Goal: Check status: Check status

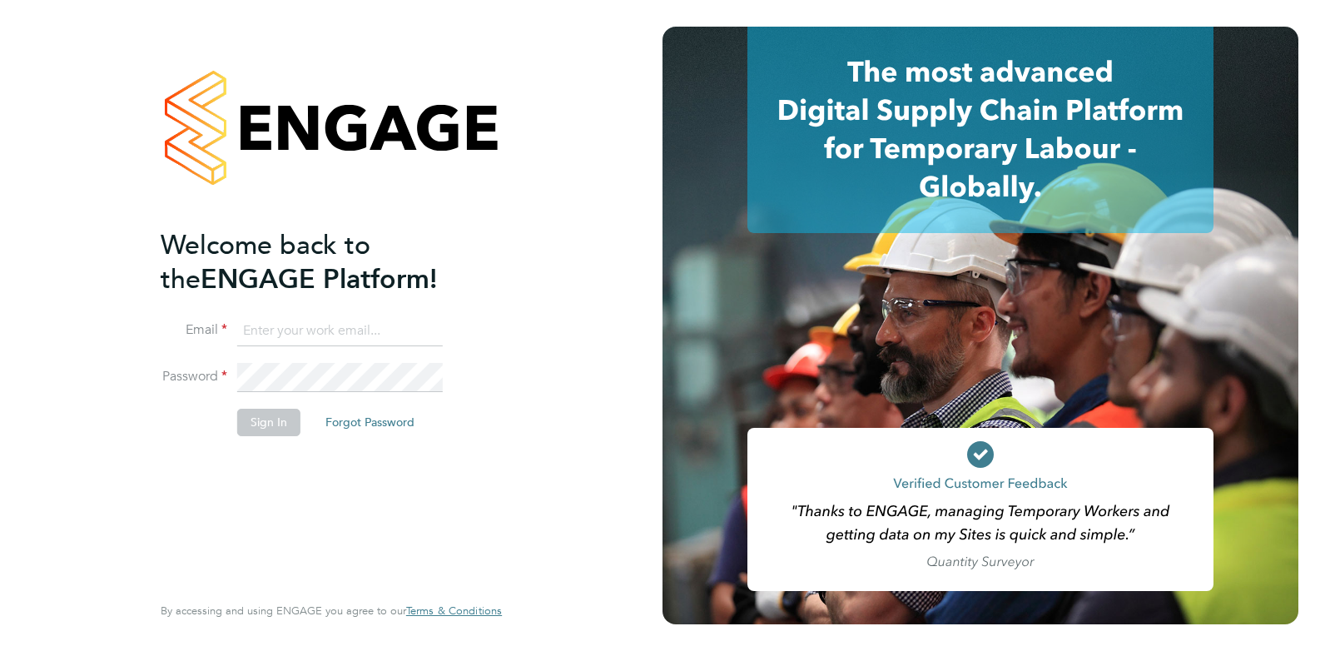
type input "megan.davies@corepeople.com"
click at [270, 423] on button "Sign In" at bounding box center [268, 422] width 63 height 27
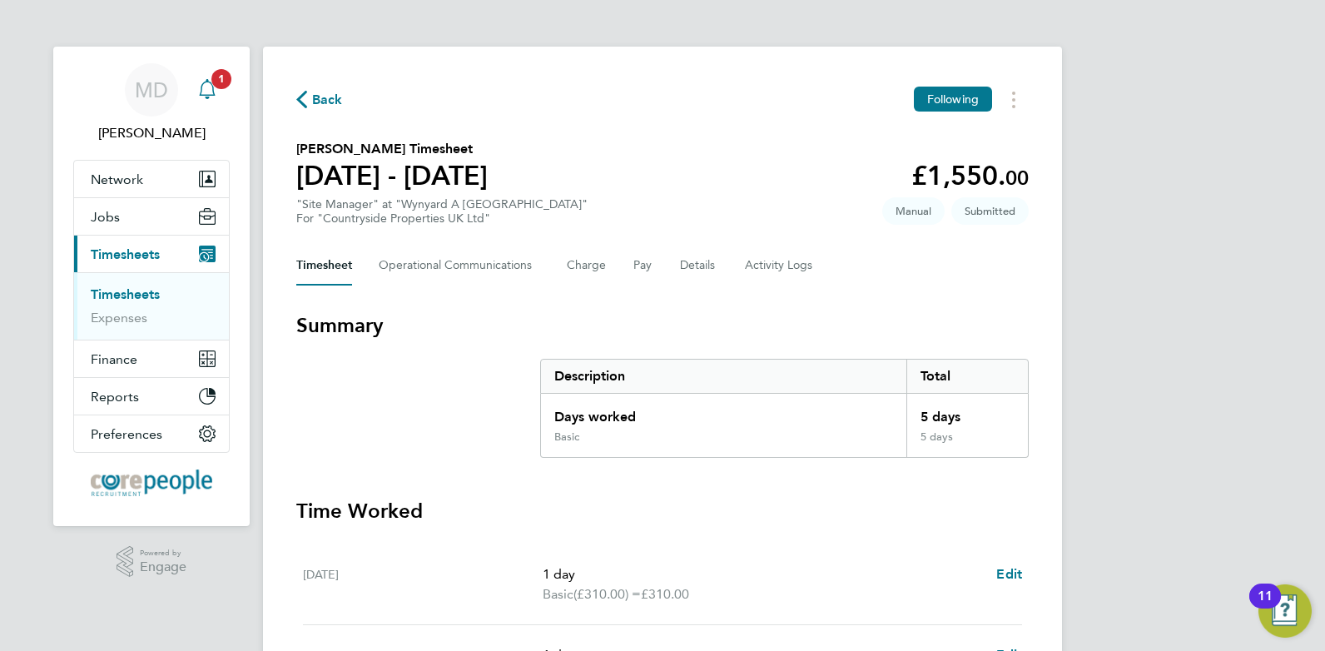
click at [202, 86] on icon "Main navigation" at bounding box center [207, 87] width 16 height 17
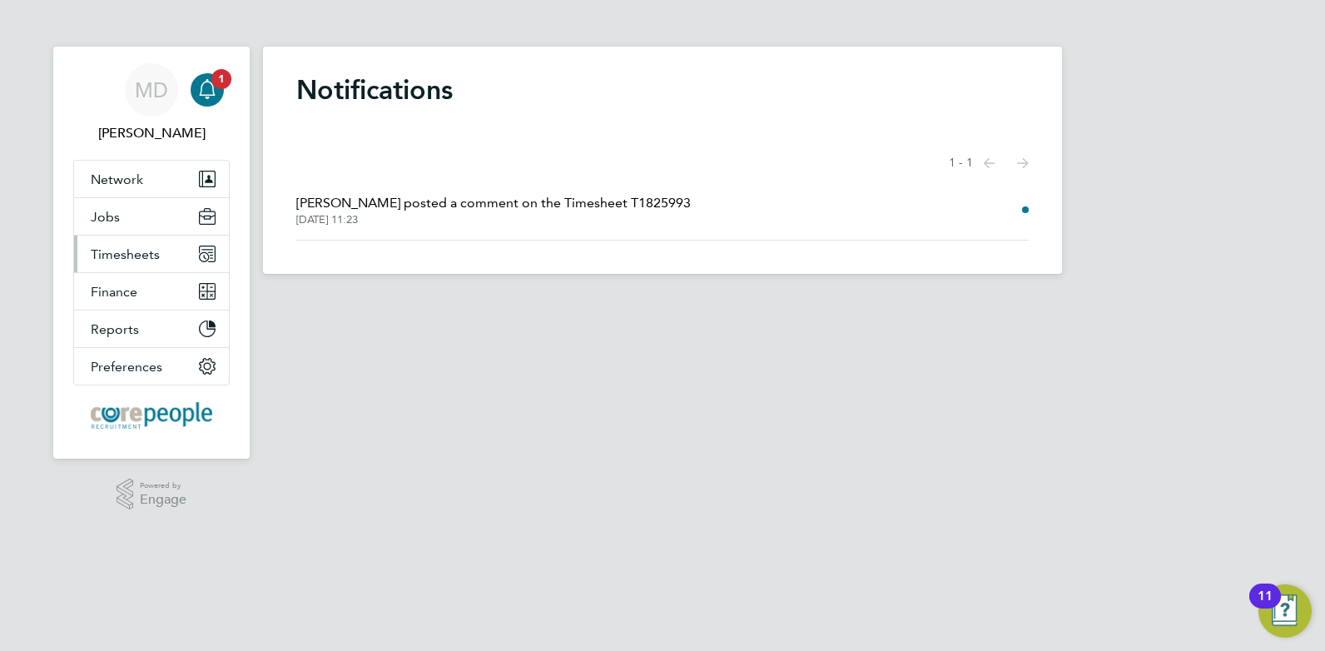
click at [161, 265] on button "Timesheets" at bounding box center [151, 254] width 155 height 37
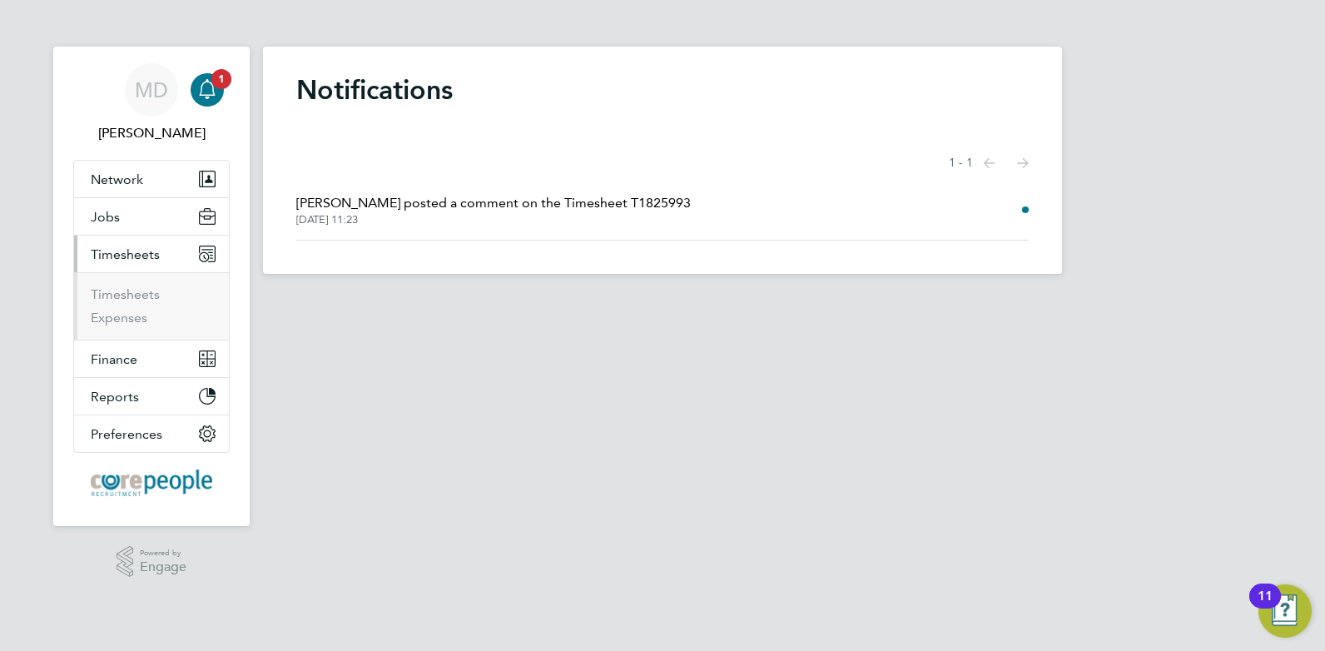
click at [159, 286] on li "Timesheets" at bounding box center [153, 297] width 125 height 23
click at [151, 298] on link "Timesheets" at bounding box center [125, 294] width 69 height 16
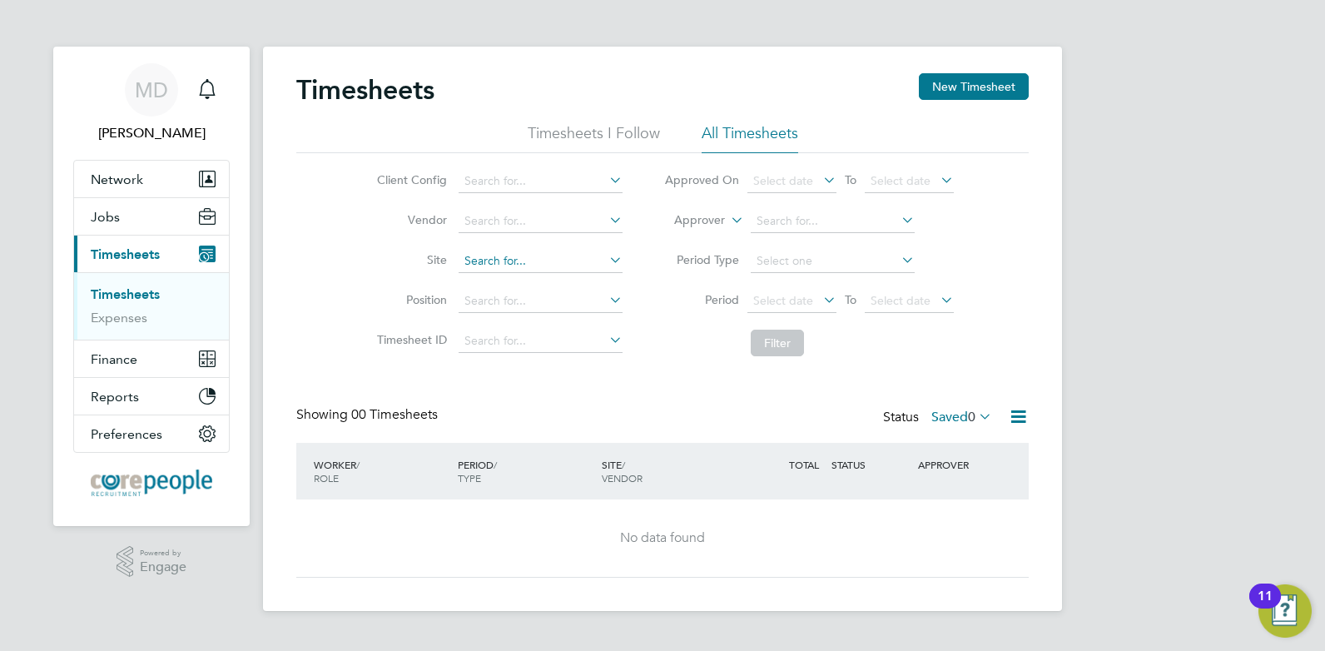
click at [495, 255] on input at bounding box center [541, 261] width 164 height 23
click at [340, 299] on div "Client Config Vendor Site Position Timesheet ID Approved On Select date To Sele…" at bounding box center [662, 258] width 733 height 211
click at [480, 264] on input at bounding box center [541, 261] width 164 height 23
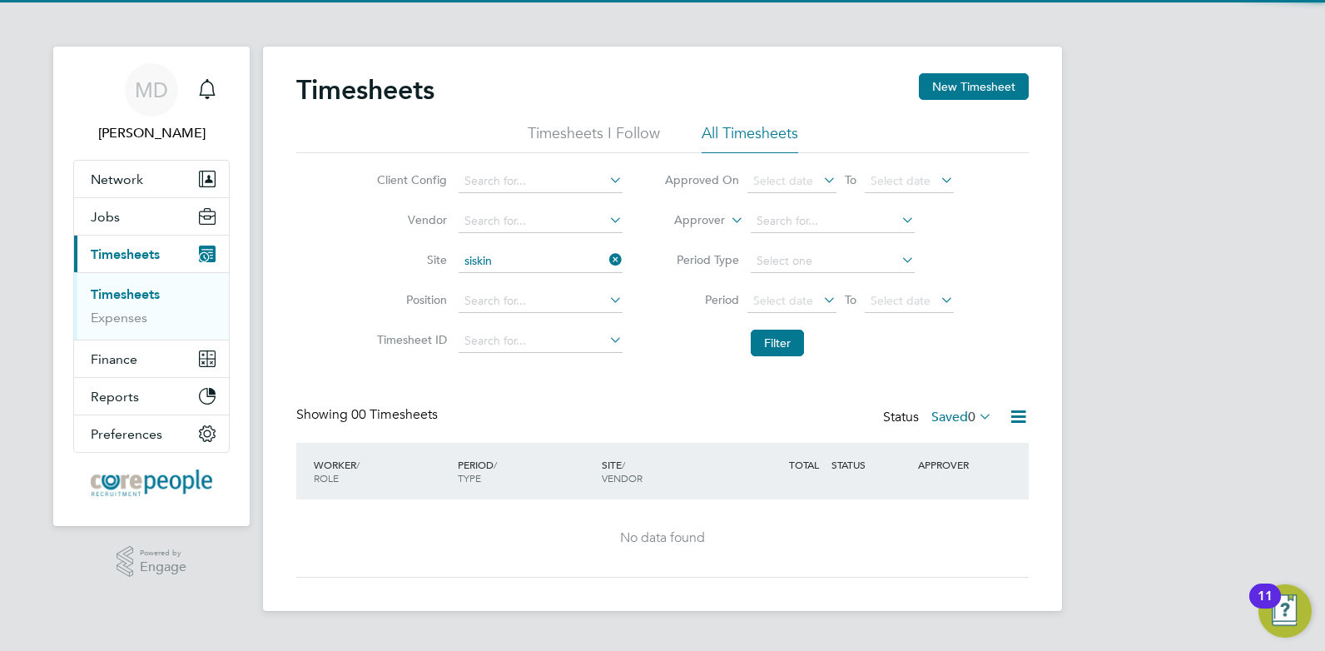
click at [488, 281] on li "Wynyard A [GEOGRAPHIC_DATA]" at bounding box center [540, 284] width 166 height 22
type input "Wynyard A [GEOGRAPHIC_DATA]"
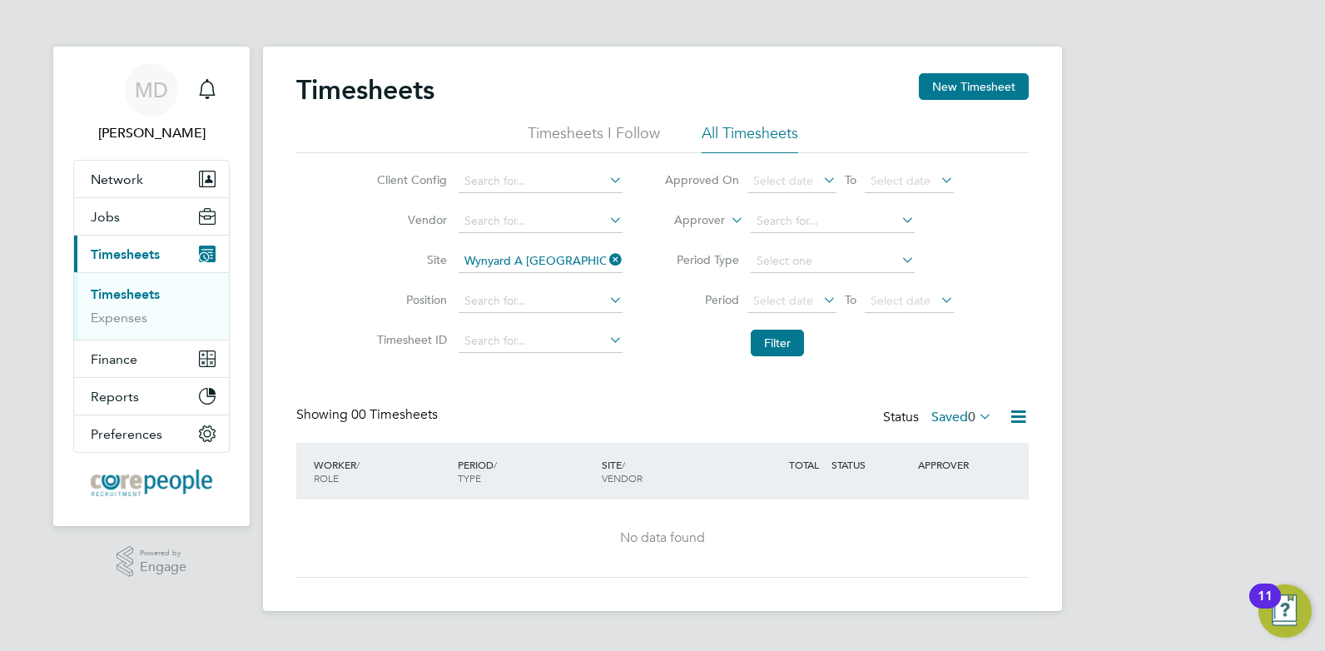
click at [597, 142] on li "Timesheets I Follow" at bounding box center [594, 138] width 132 height 30
click at [112, 206] on button "Jobs" at bounding box center [151, 216] width 155 height 37
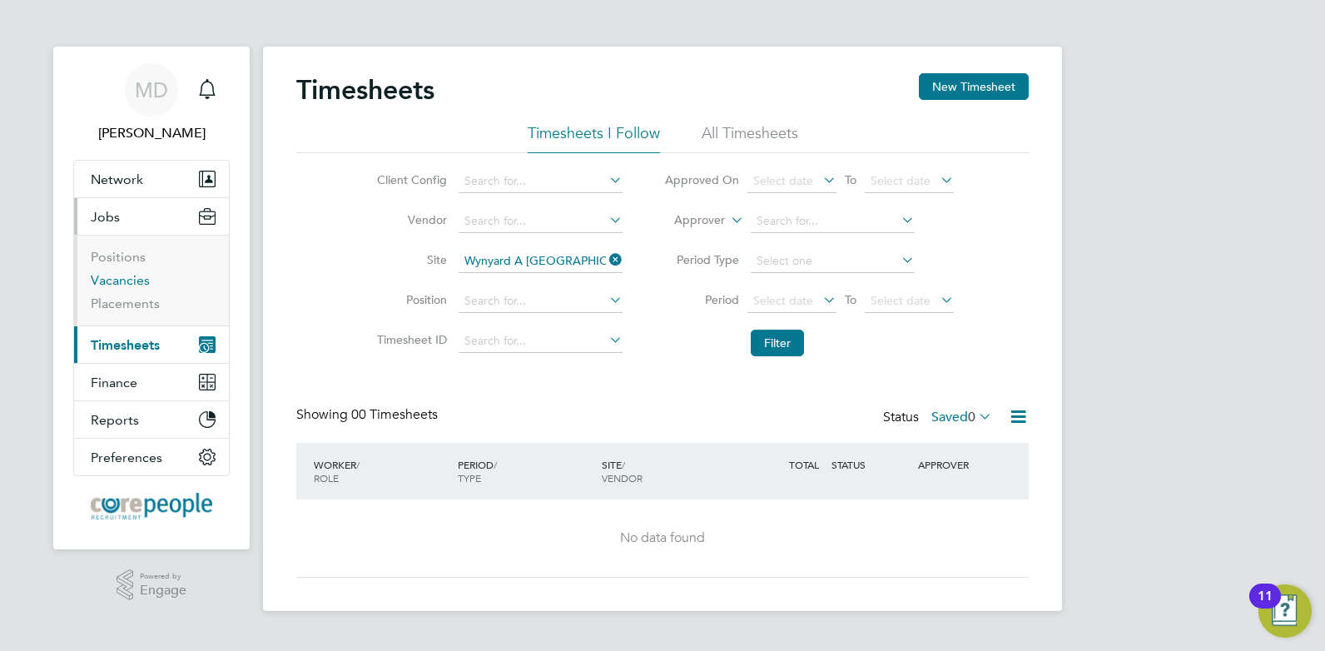
click at [117, 281] on link "Vacancies" at bounding box center [120, 280] width 59 height 16
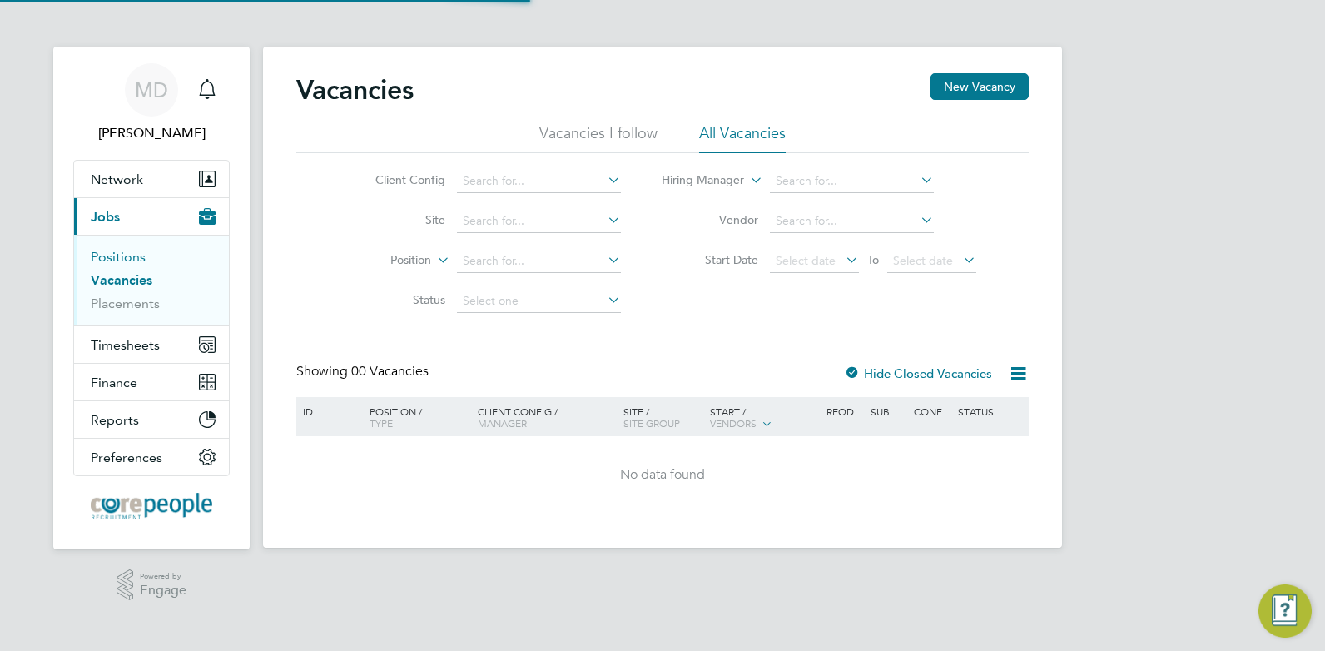
click at [122, 261] on link "Positions" at bounding box center [118, 257] width 55 height 16
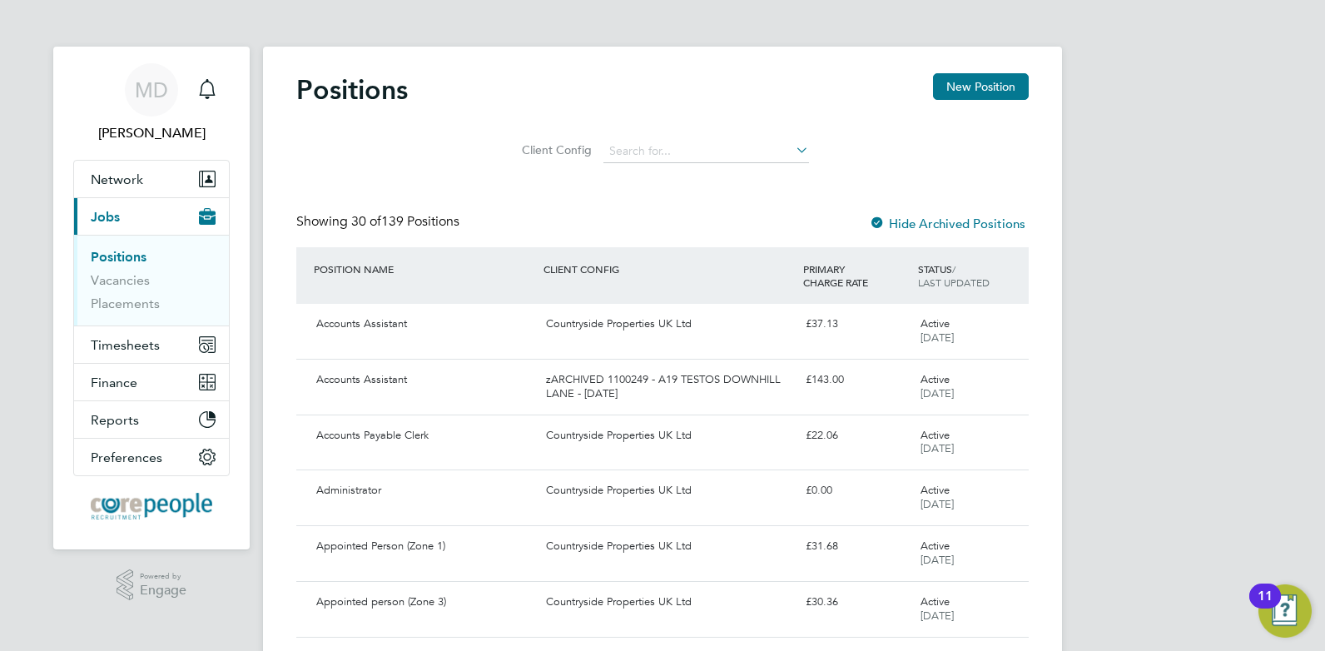
click at [131, 311] on li "Placements" at bounding box center [153, 304] width 125 height 17
click at [101, 306] on link "Placements" at bounding box center [125, 304] width 69 height 16
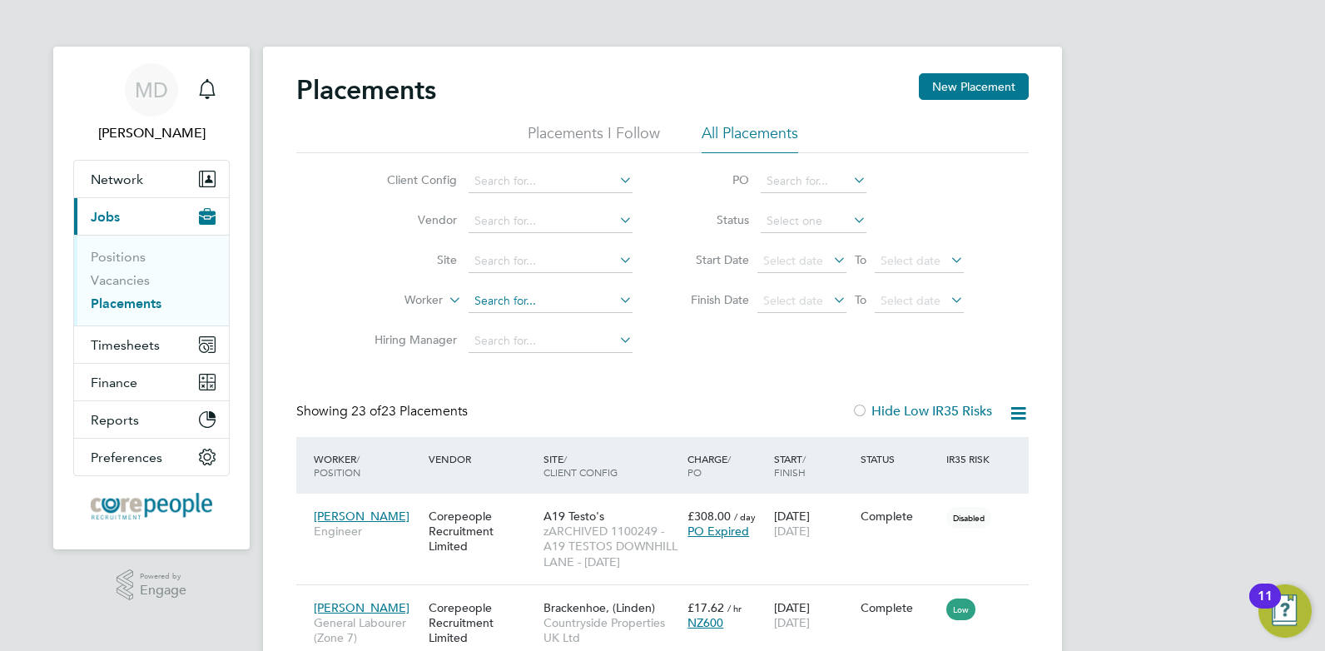
click at [505, 291] on input at bounding box center [551, 301] width 164 height 23
click at [574, 323] on b "Gray" at bounding box center [587, 323] width 26 height 14
type input "[PERSON_NAME]"
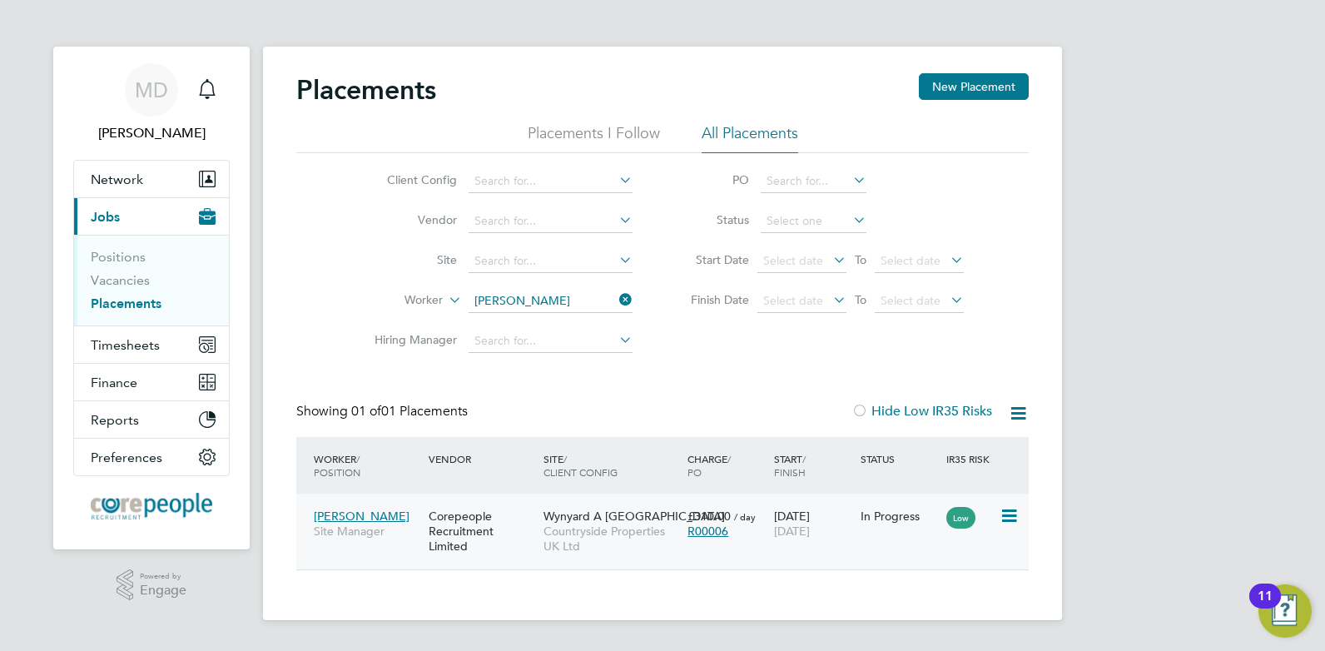
click at [446, 517] on div "Corepeople Recruitment Limited" at bounding box center [482, 531] width 115 height 62
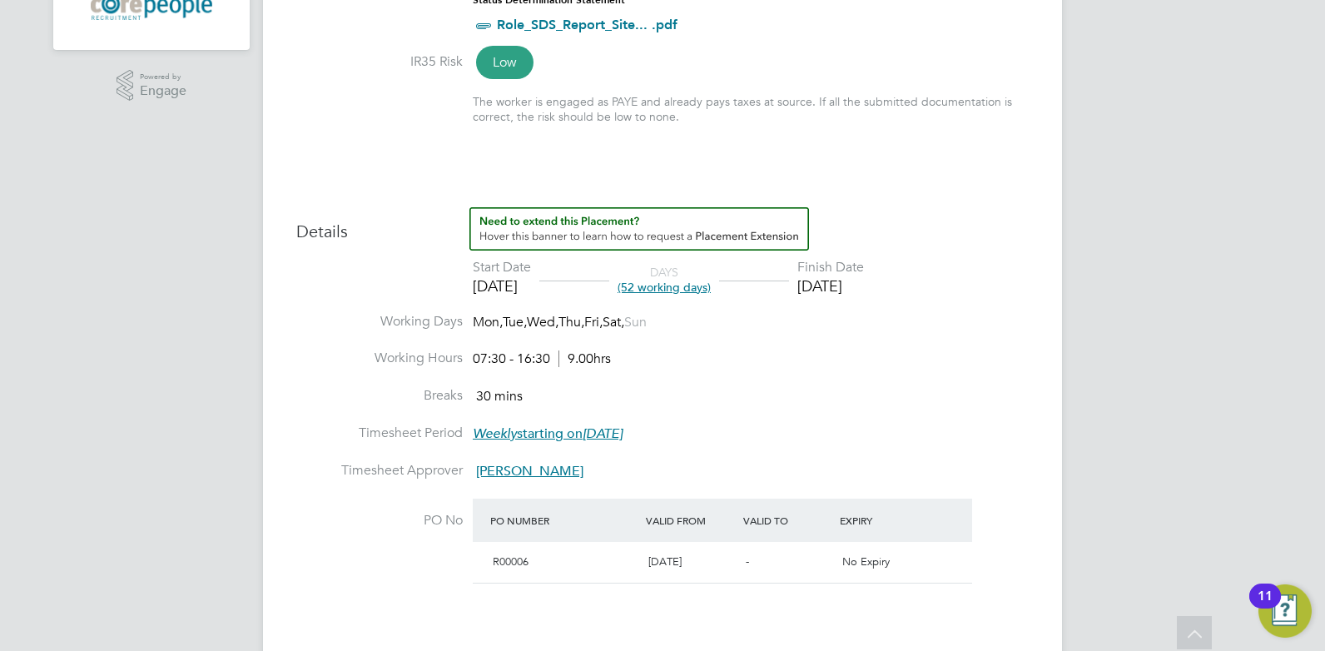
scroll to position [666, 0]
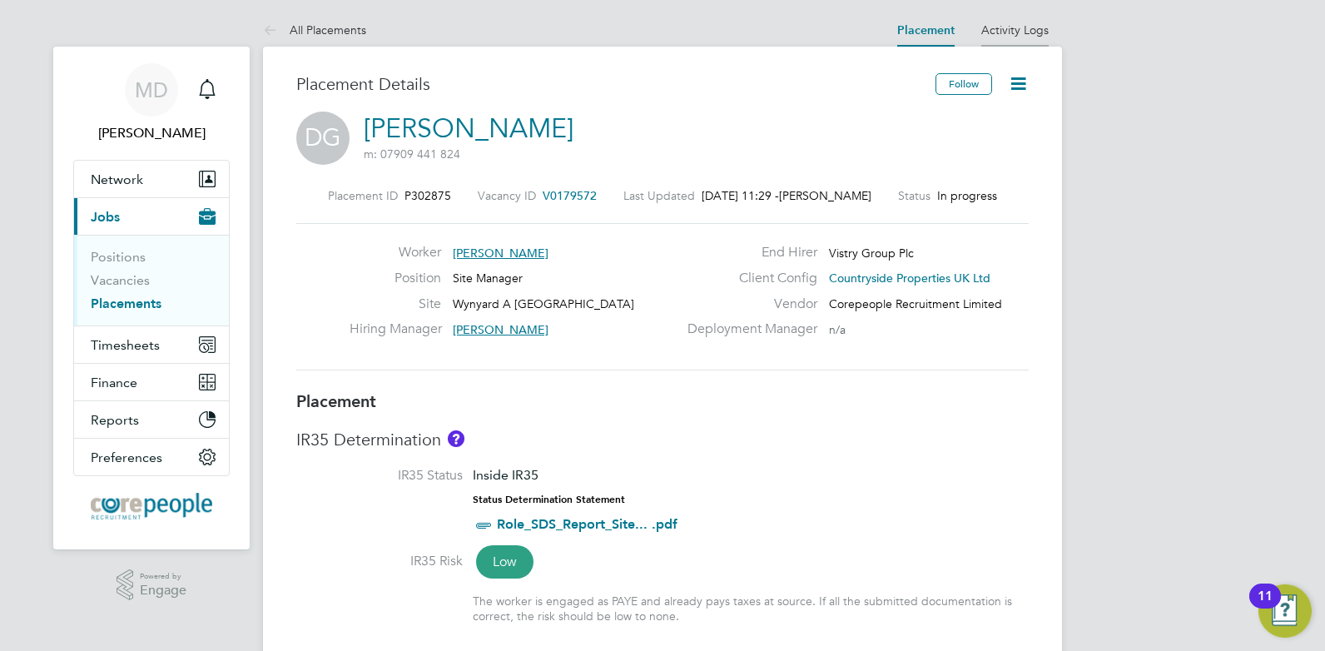
click at [1015, 26] on link "Activity Logs" at bounding box center [1014, 29] width 67 height 15
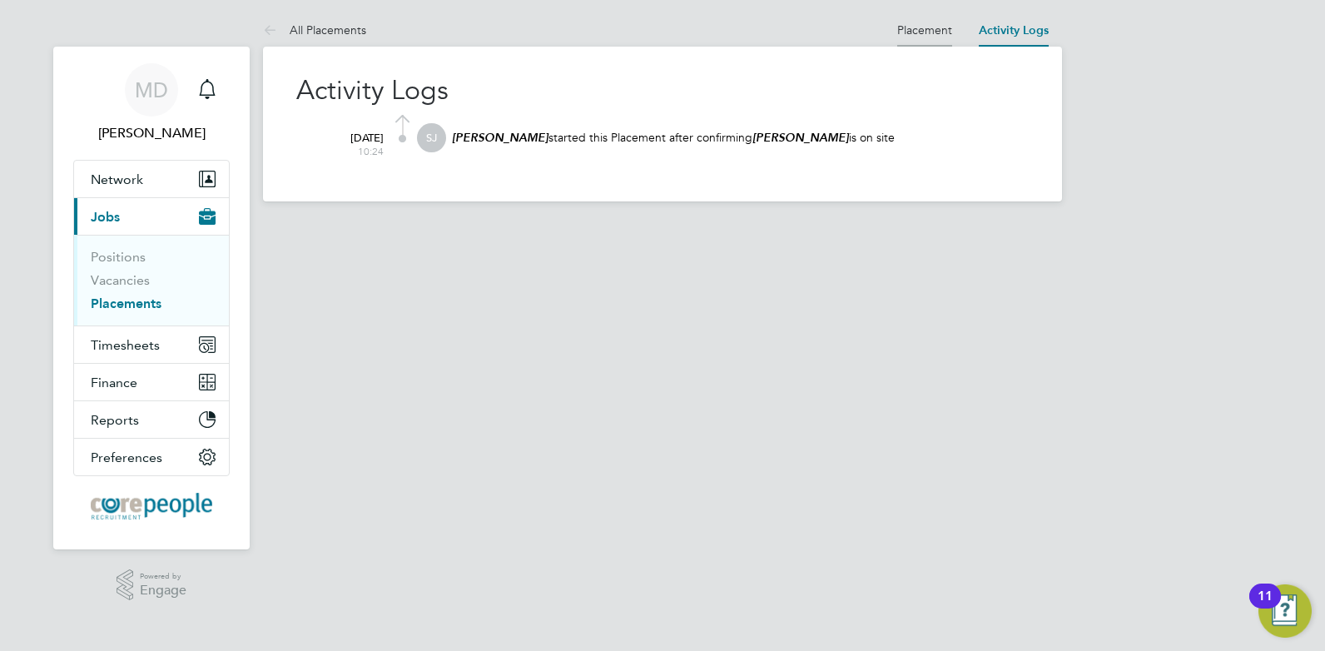
click at [912, 19] on li "Placement" at bounding box center [924, 29] width 55 height 33
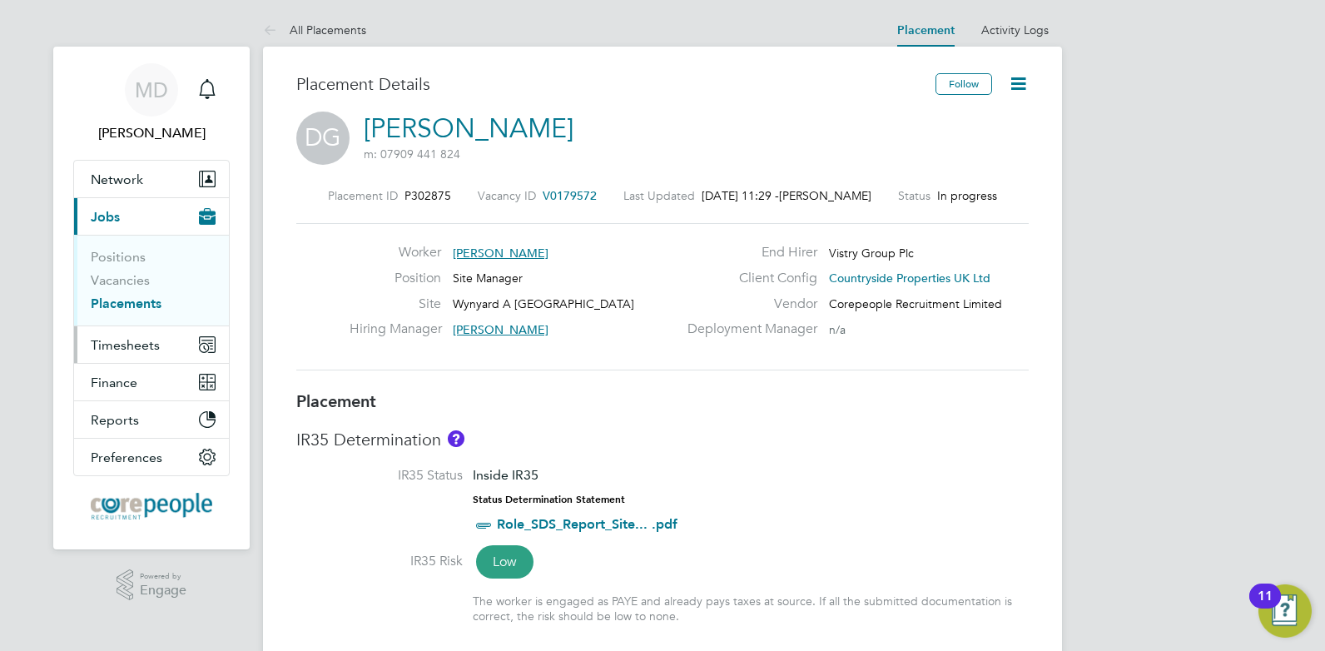
click at [115, 345] on span "Timesheets" at bounding box center [125, 345] width 69 height 16
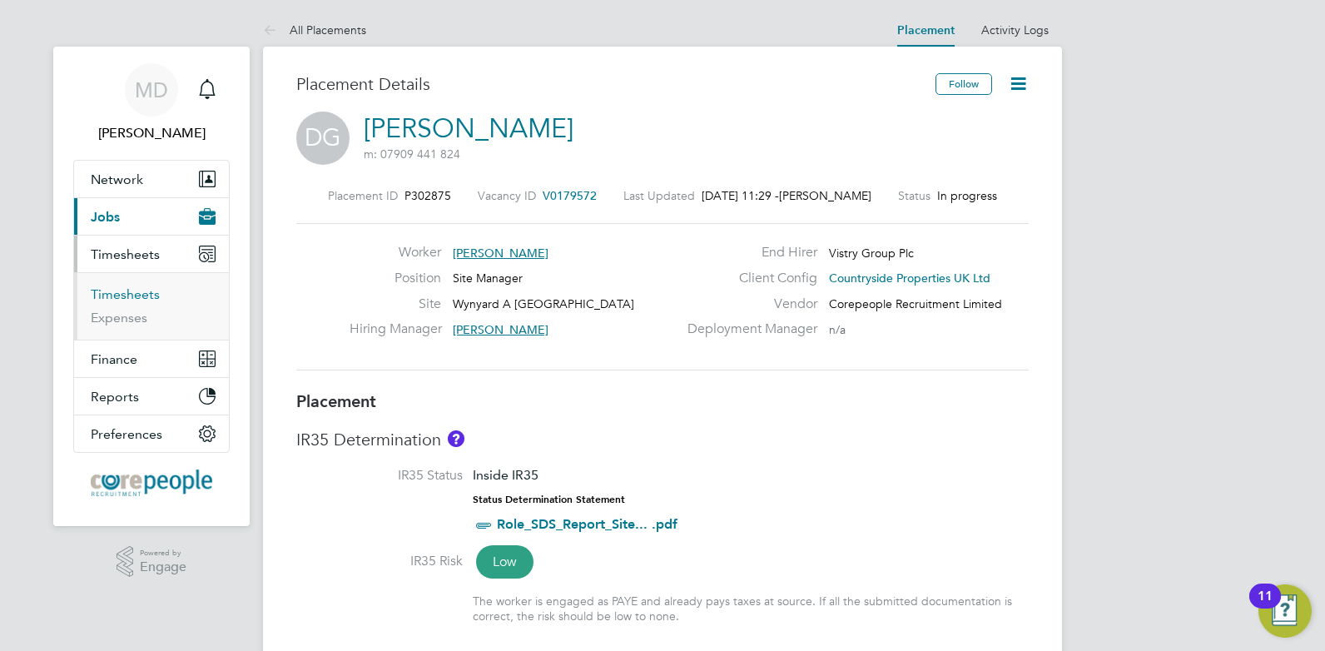
click at [118, 288] on link "Timesheets" at bounding box center [125, 294] width 69 height 16
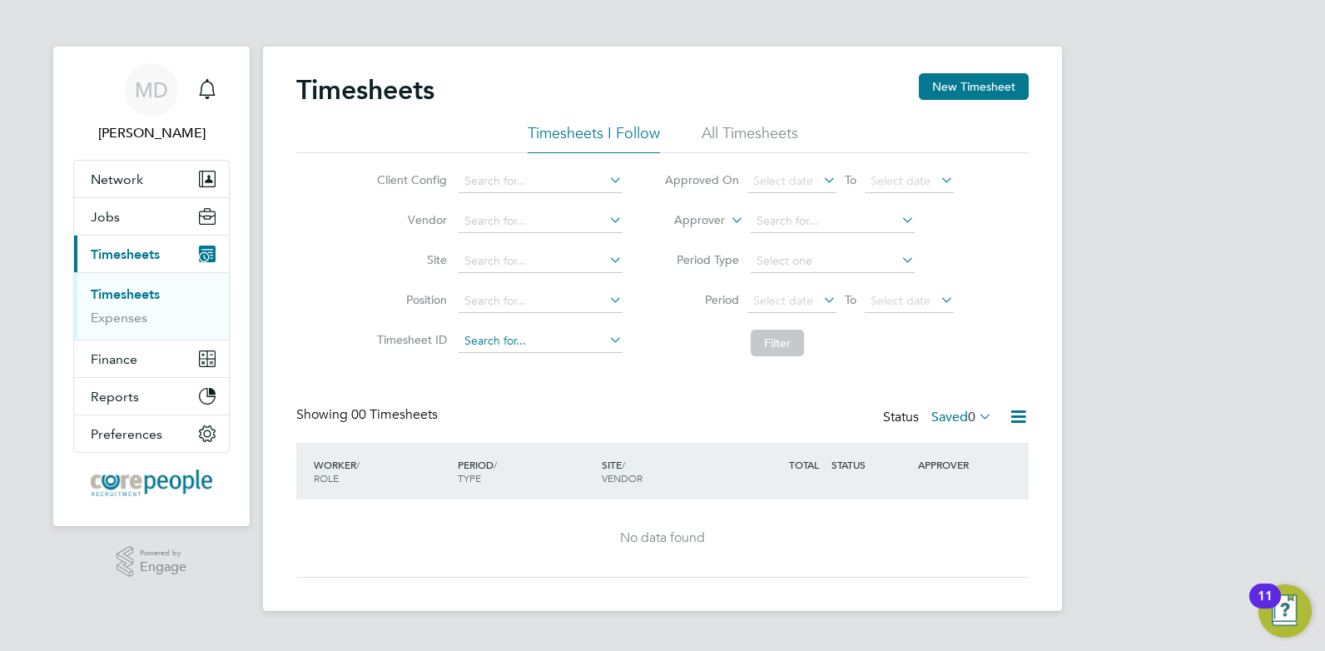
click at [530, 342] on input at bounding box center [541, 341] width 164 height 23
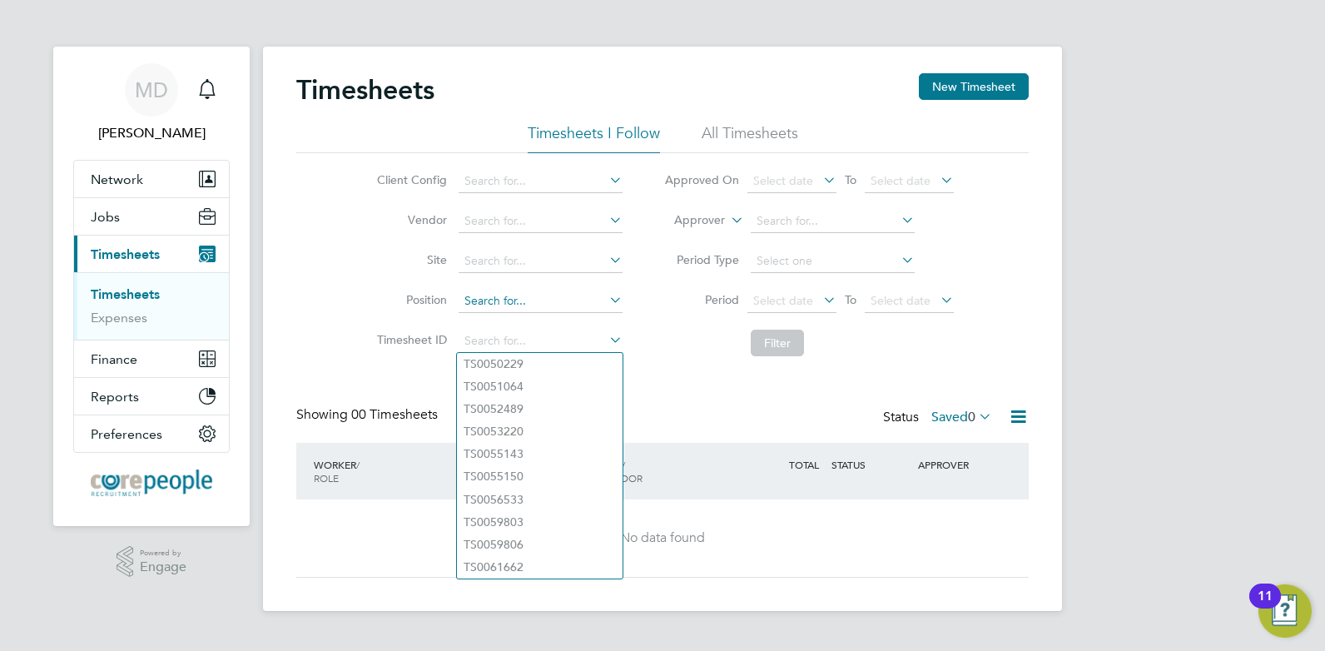
click at [493, 293] on input at bounding box center [541, 301] width 164 height 23
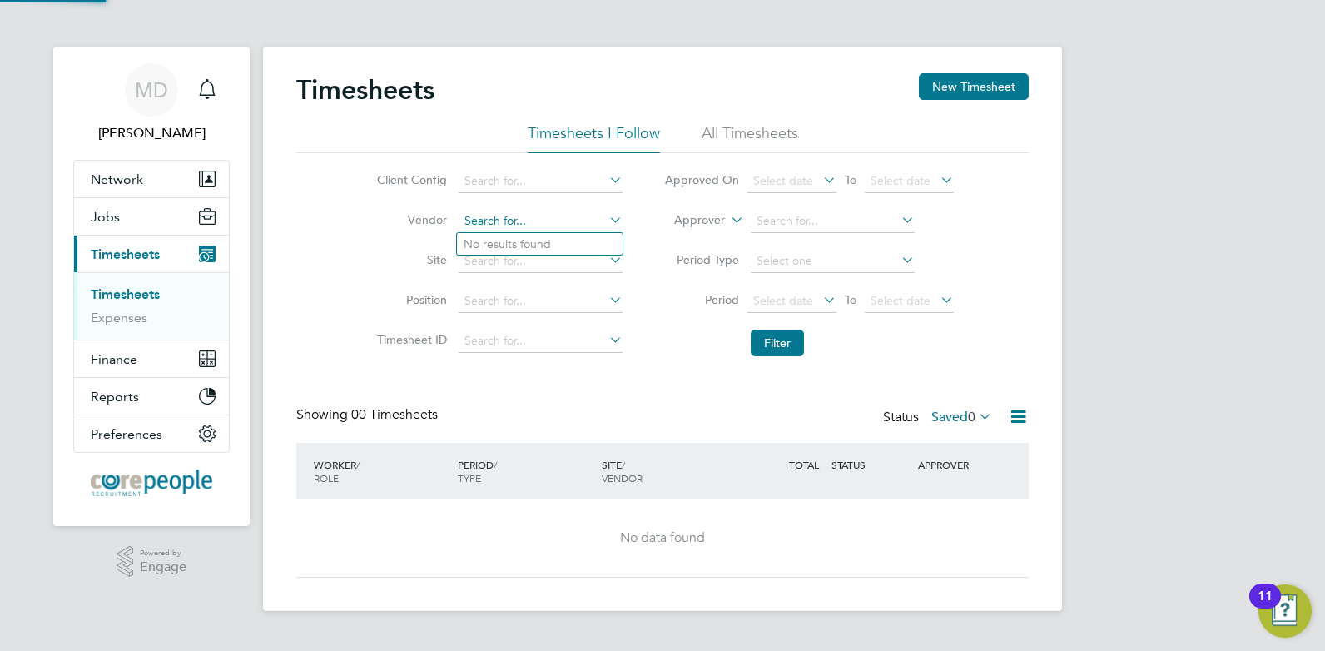
click at [489, 225] on input at bounding box center [541, 221] width 164 height 23
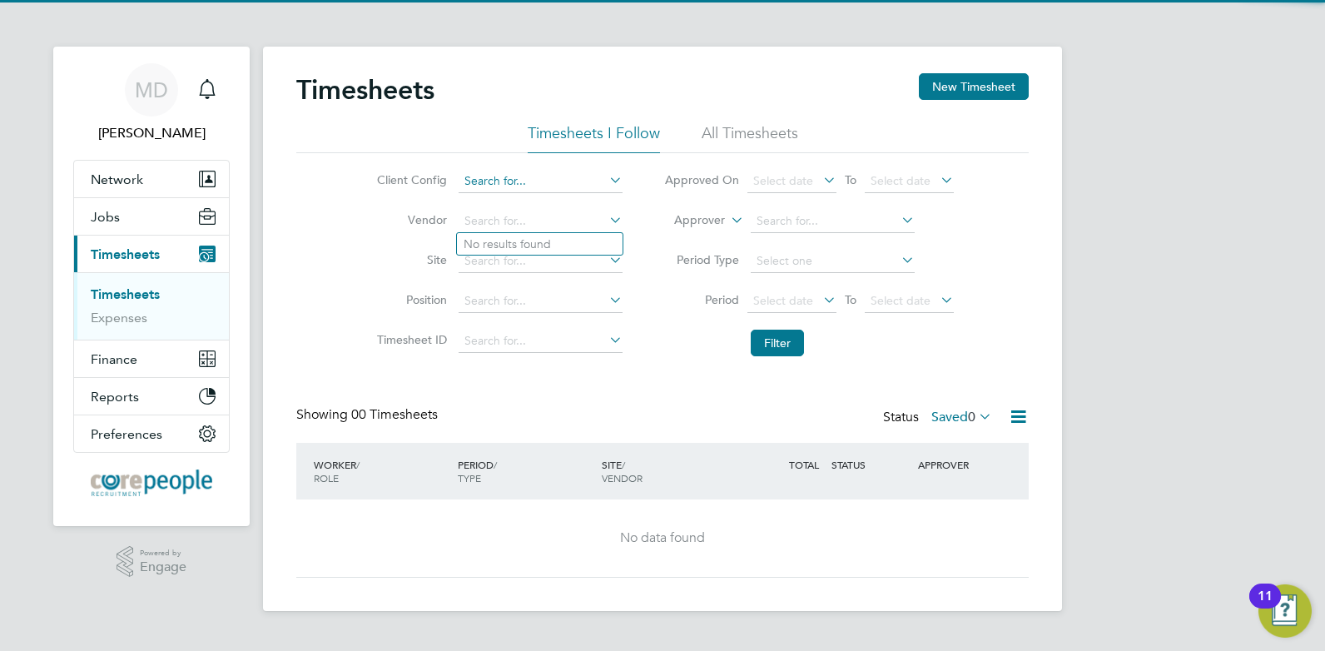
click at [497, 178] on input at bounding box center [541, 181] width 164 height 23
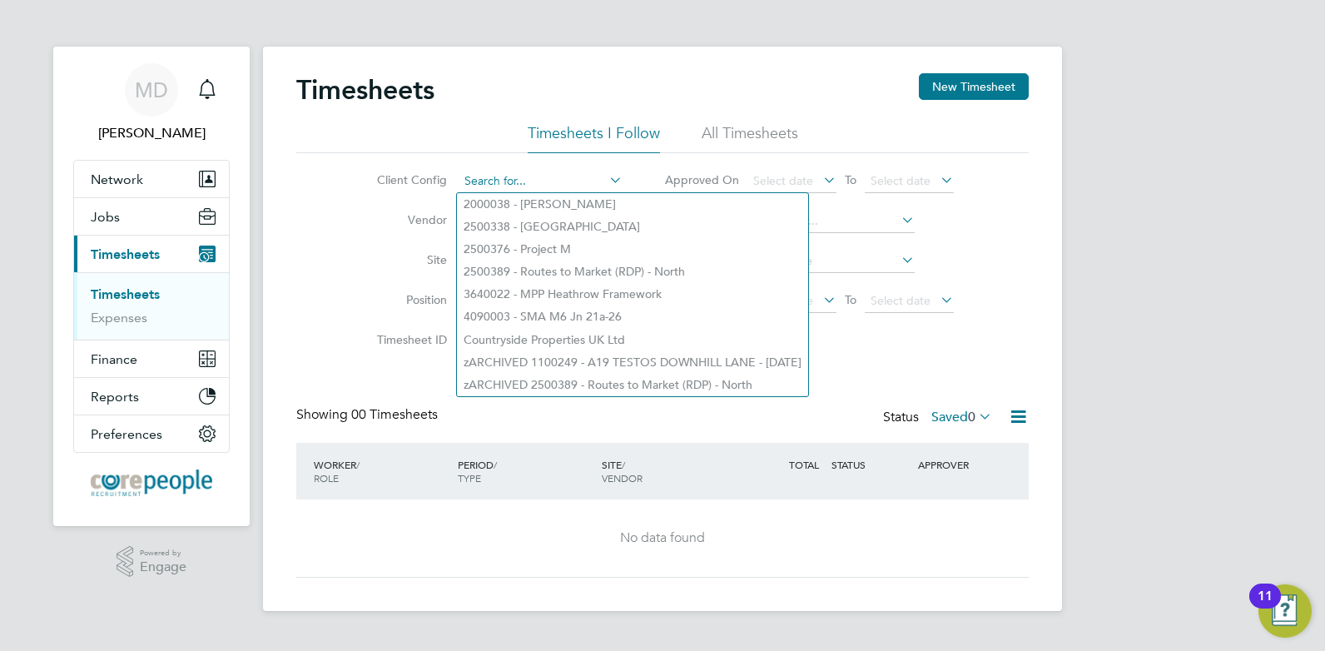
click at [499, 177] on input at bounding box center [541, 181] width 164 height 23
click at [770, 132] on li "All Timesheets" at bounding box center [750, 138] width 97 height 30
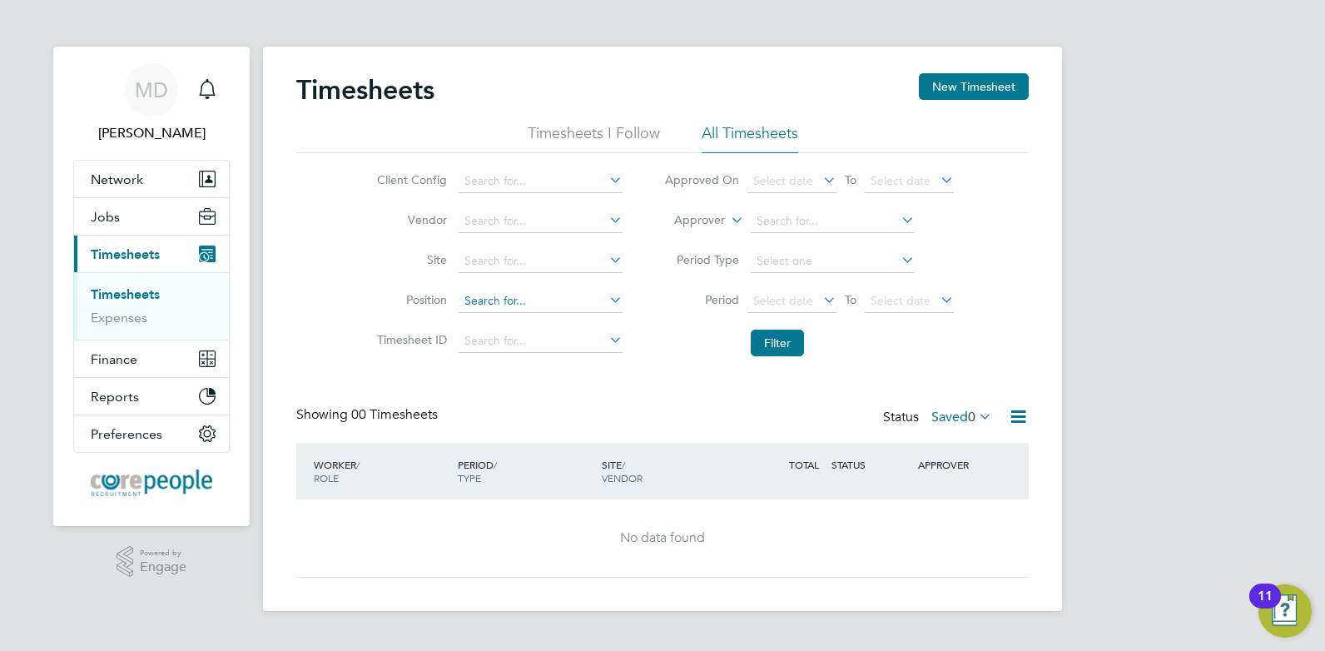
click at [494, 299] on input at bounding box center [541, 301] width 164 height 23
click at [493, 264] on input at bounding box center [541, 261] width 164 height 23
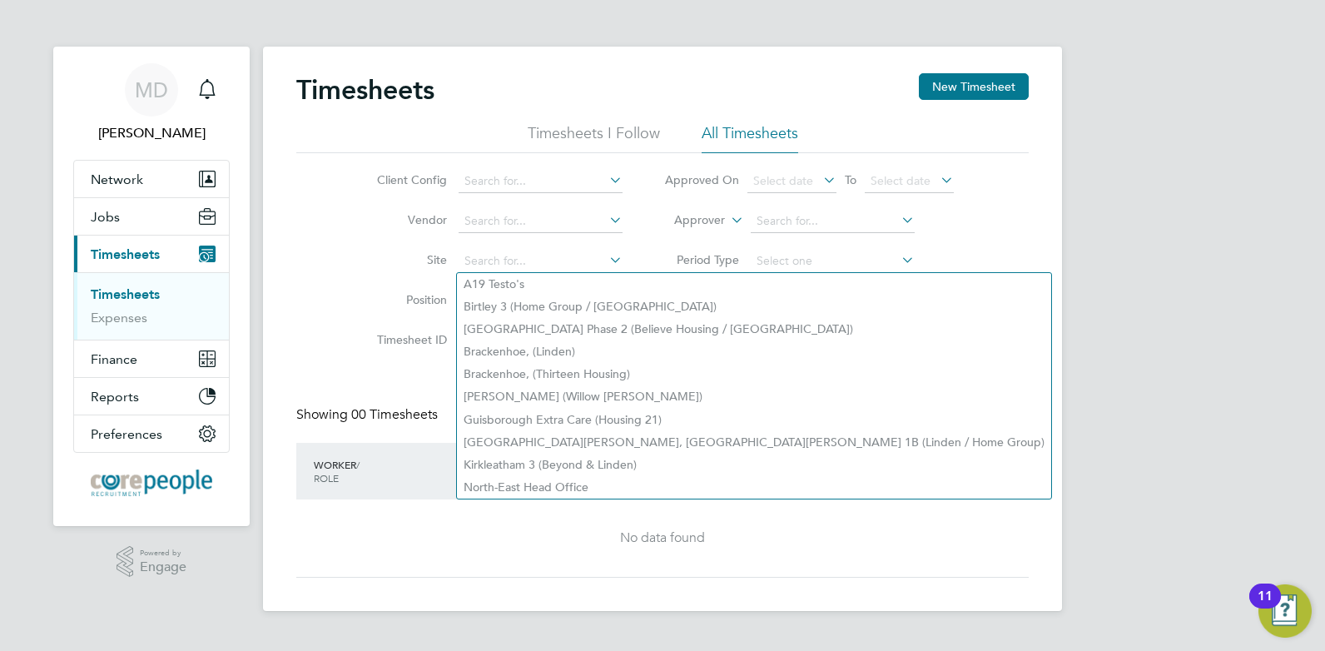
click at [352, 267] on li "Site" at bounding box center [497, 261] width 292 height 40
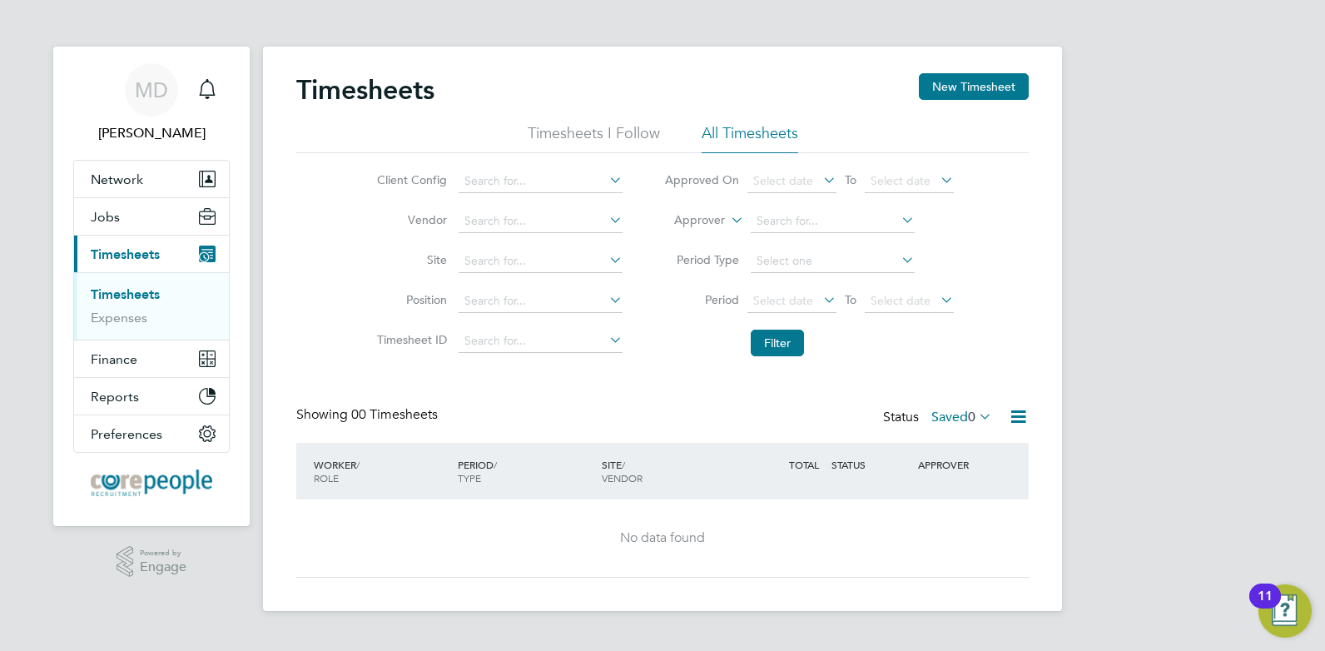
click at [958, 403] on div "Timesheets New Timesheet Timesheets I Follow All Timesheets Client Config Vendo…" at bounding box center [662, 325] width 733 height 504
click at [960, 415] on label "Saved 0" at bounding box center [962, 417] width 61 height 17
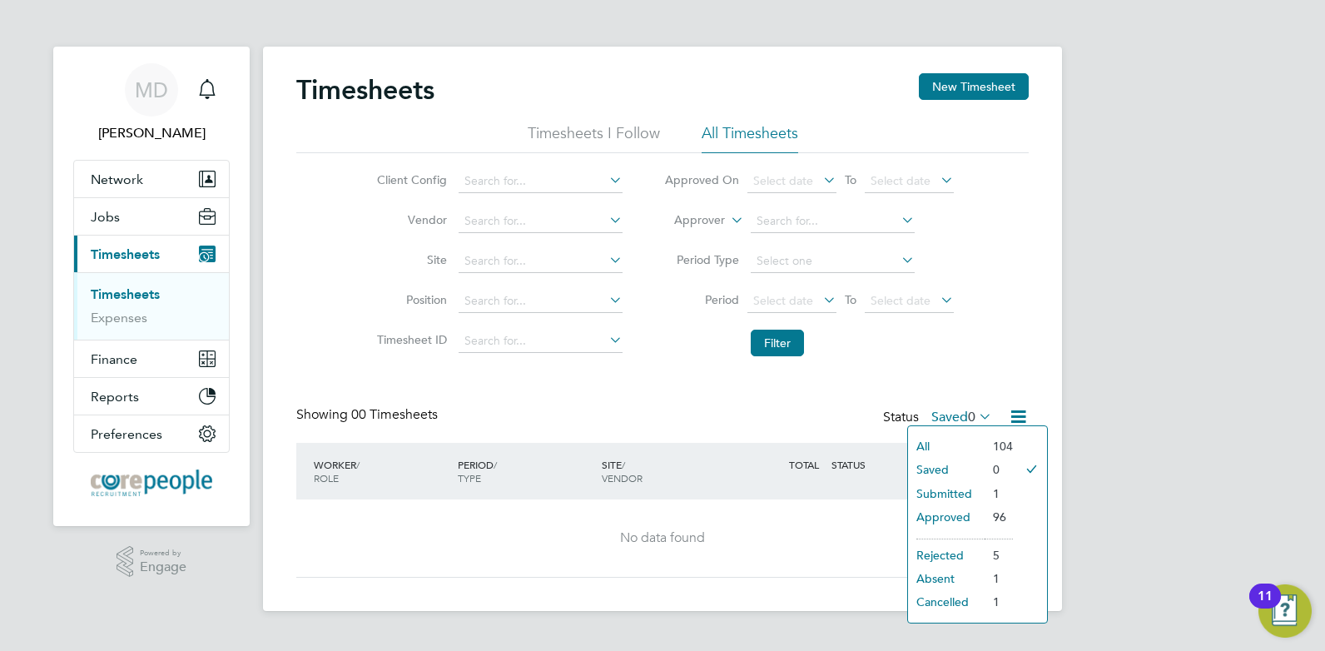
click at [948, 496] on li "Submitted" at bounding box center [946, 493] width 77 height 23
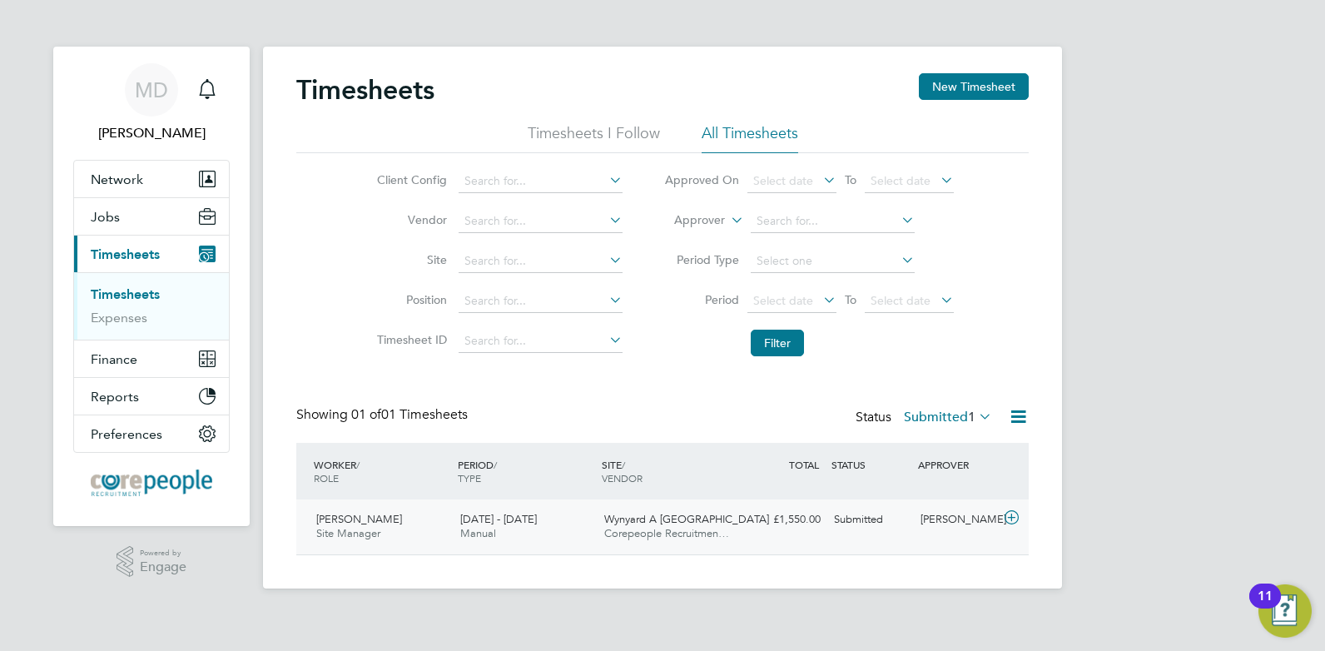
click at [948, 517] on div "Tyler Kelly" at bounding box center [957, 519] width 87 height 27
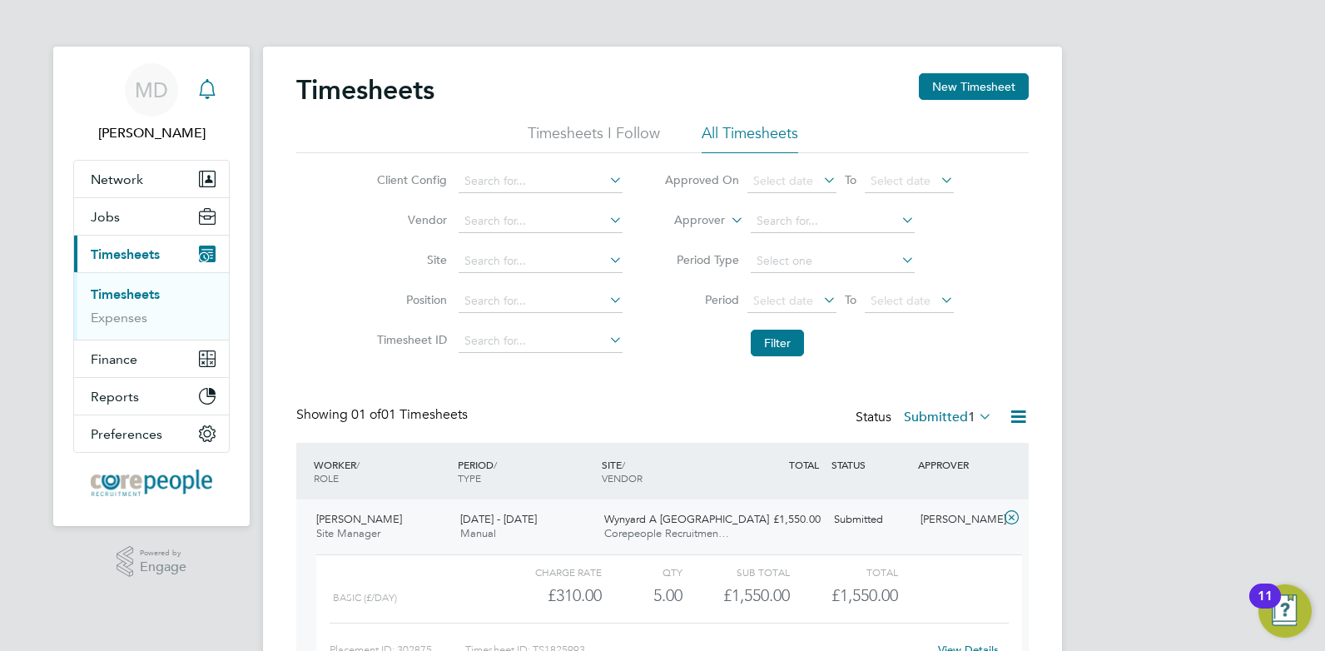
click at [207, 82] on icon "Main navigation" at bounding box center [207, 87] width 16 height 17
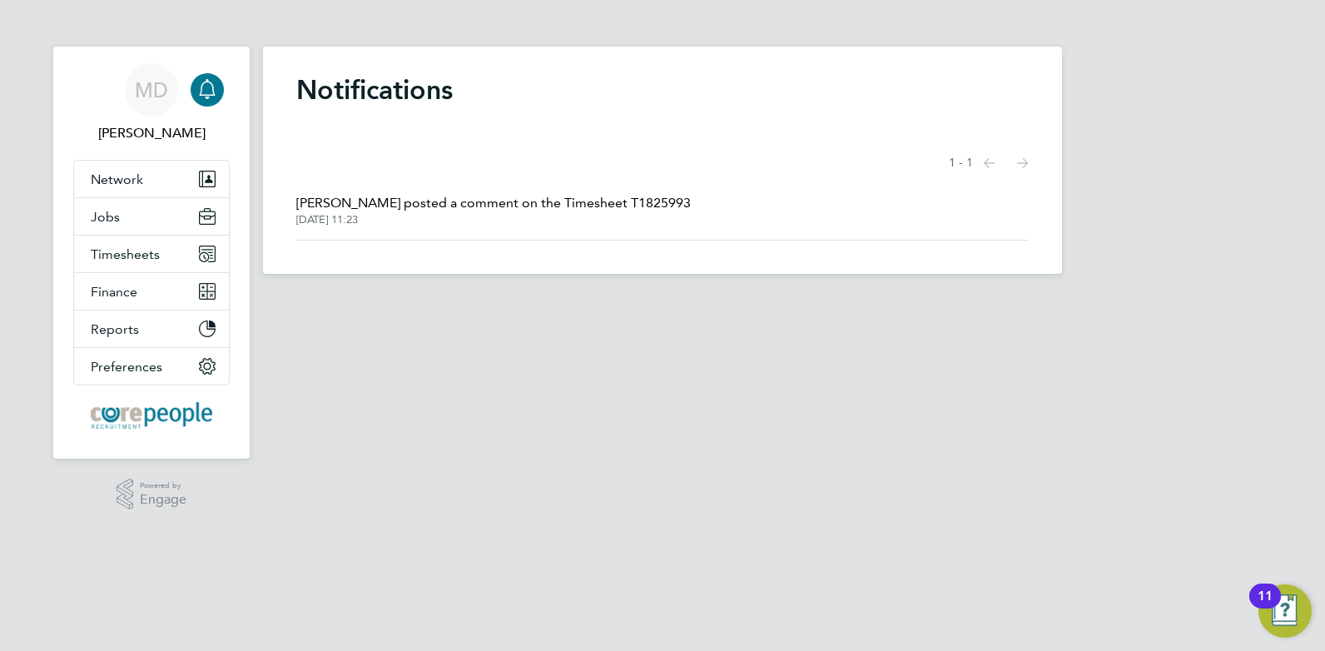
click at [416, 215] on span "[DATE] 11:23" at bounding box center [493, 219] width 395 height 13
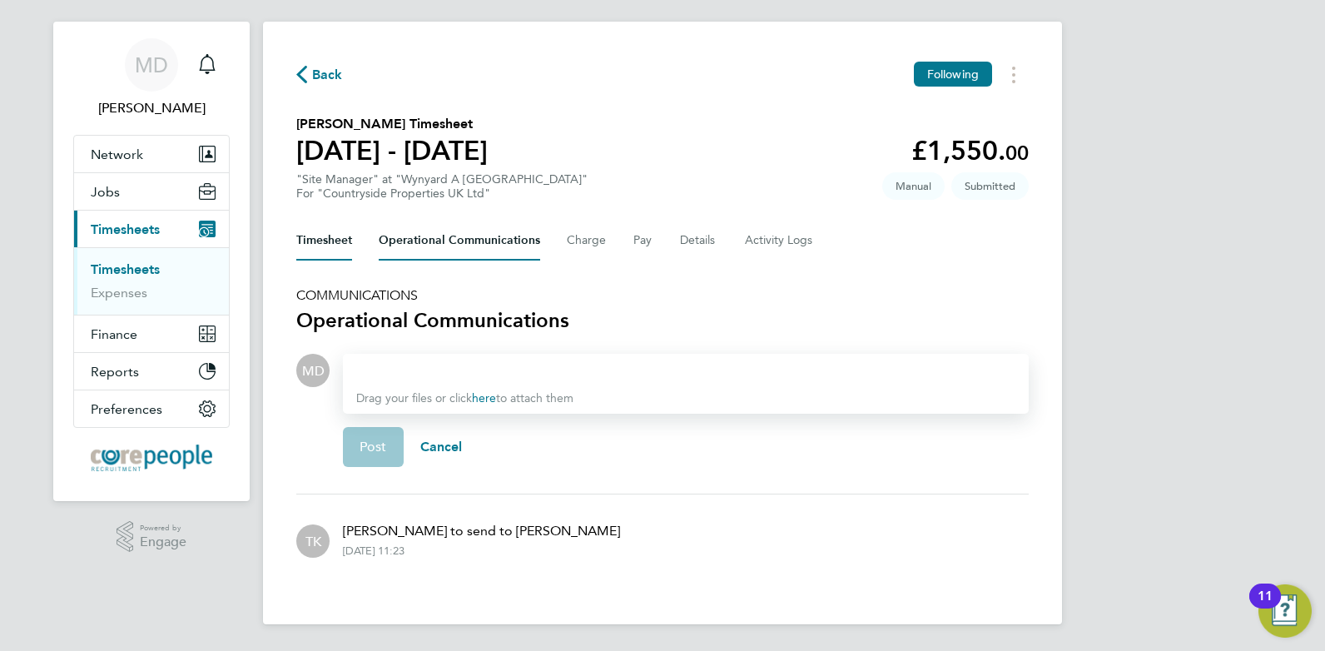
click at [330, 234] on button "Timesheet" at bounding box center [324, 241] width 56 height 40
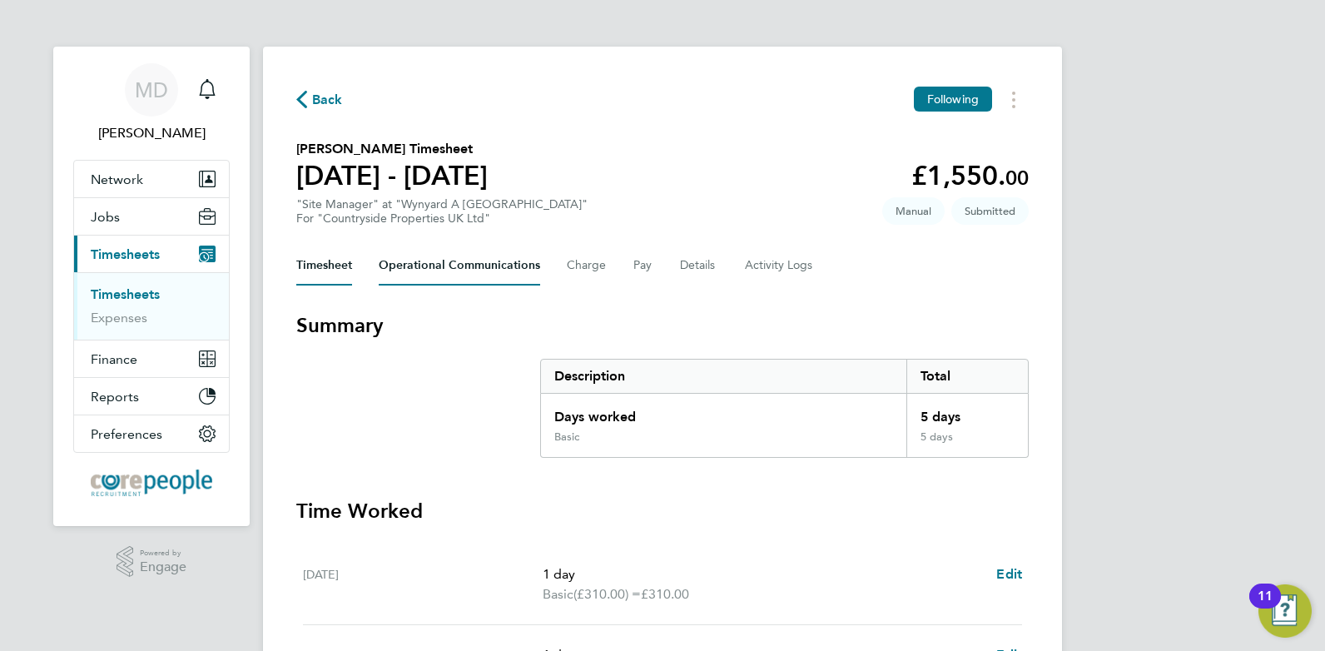
click at [421, 262] on Communications-tab "Operational Communications" at bounding box center [459, 266] width 161 height 40
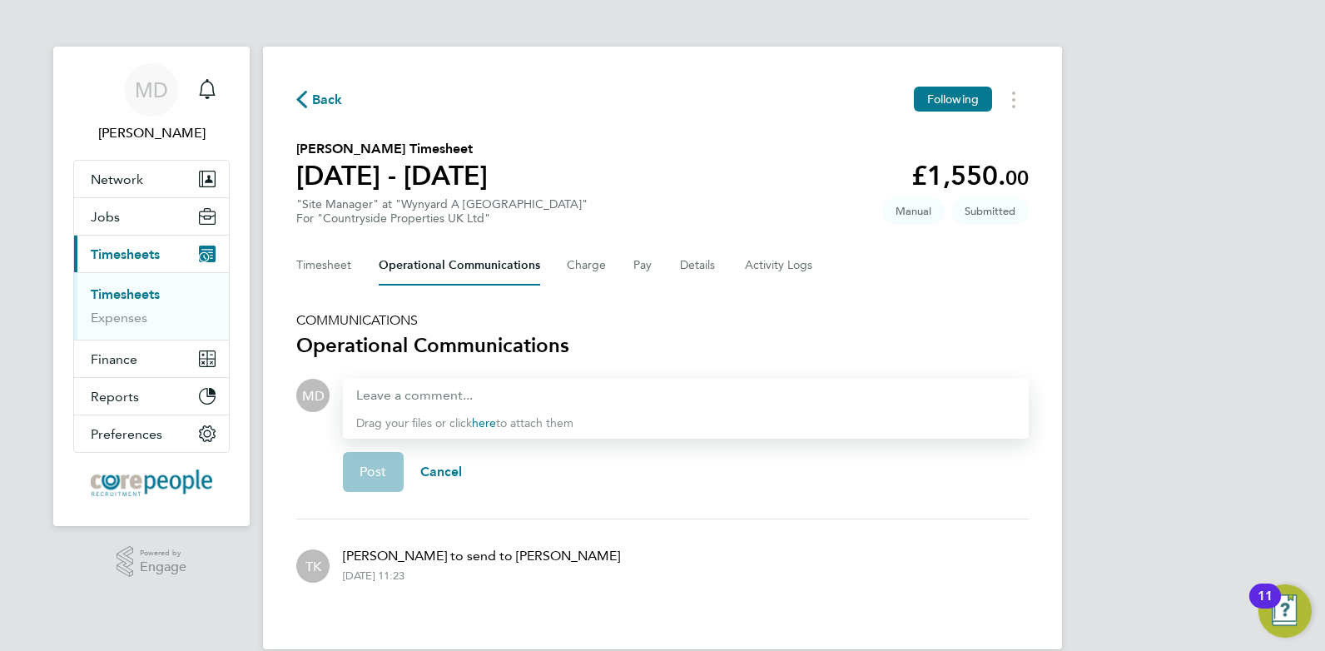
click at [316, 107] on span "Back" at bounding box center [327, 100] width 31 height 20
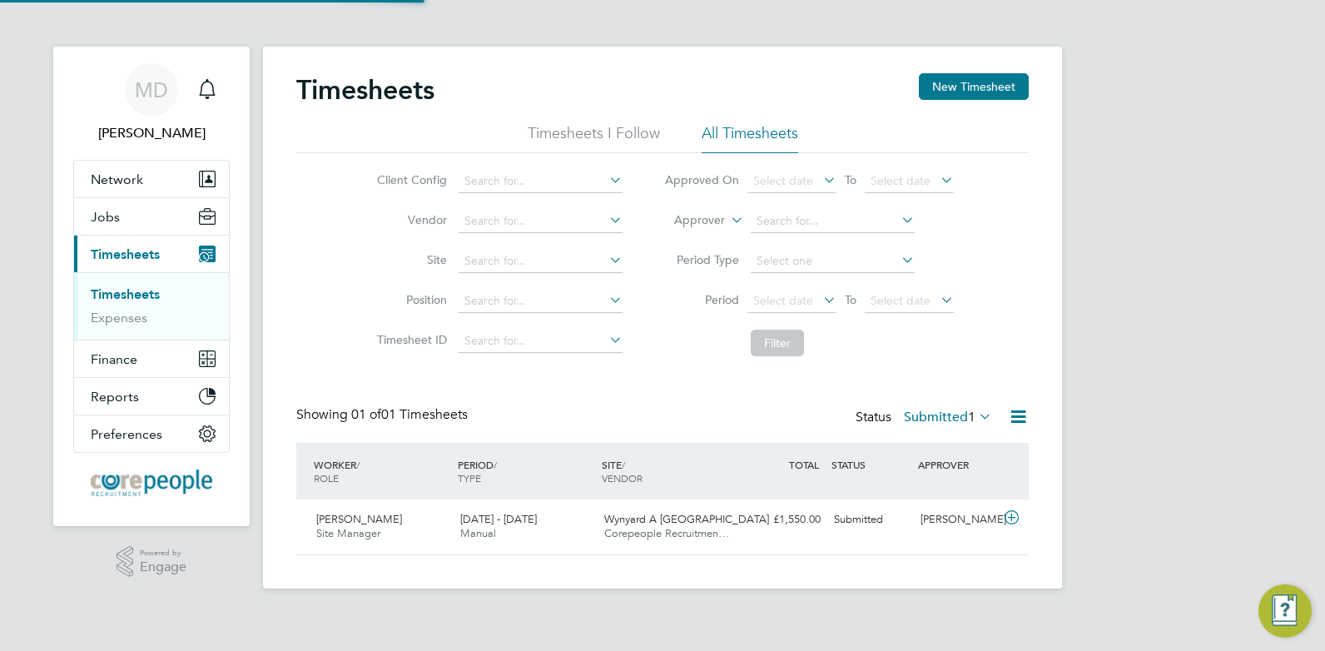
scroll to position [42, 145]
click at [935, 412] on label "Submitted 1" at bounding box center [948, 417] width 88 height 17
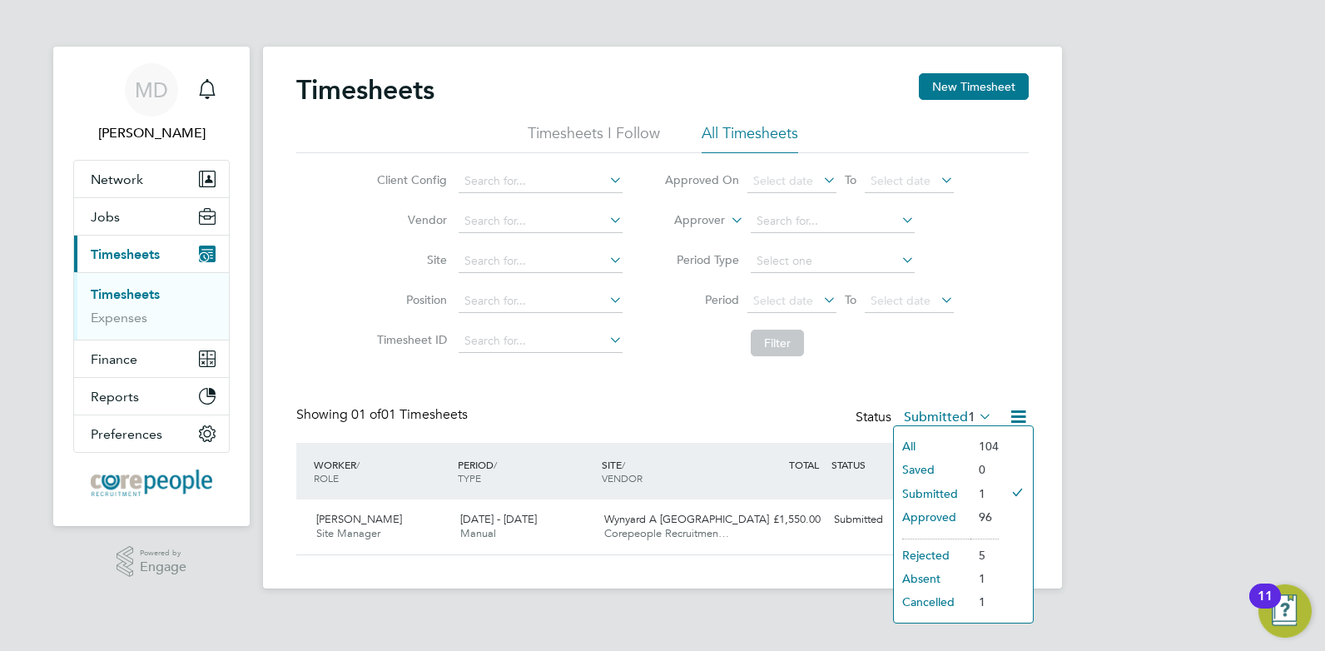
click at [946, 514] on li "Approved" at bounding box center [932, 516] width 77 height 23
